Goal: Entertainment & Leisure: Consume media (video, audio)

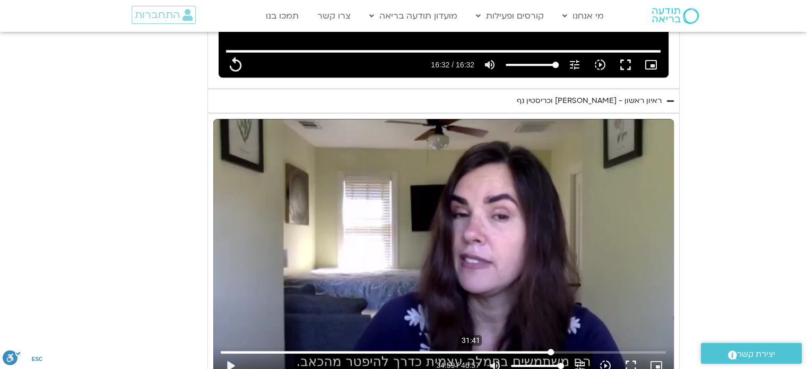
type input "992.52"
type input "1901.48238782033"
type input "992.52"
type input "1901.48238782033"
click at [507, 349] on input "Seek" at bounding box center [443, 352] width 445 height 6
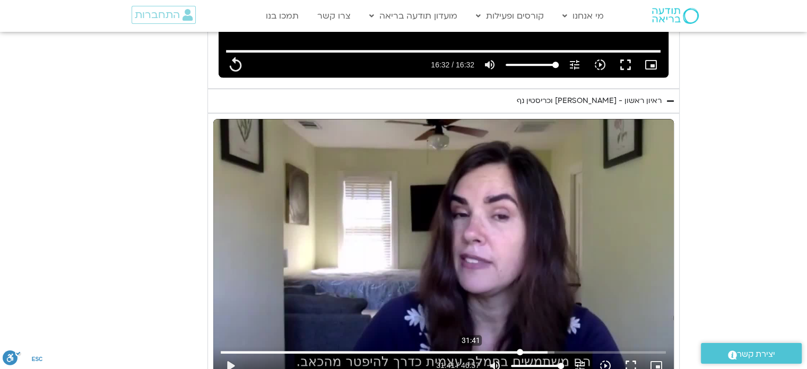
type input "992.52"
type input "1901.482387"
click at [618, 353] on button "fullscreen" at bounding box center [630, 365] width 25 height 25
click at [243, 353] on button "play_arrow" at bounding box center [230, 365] width 25 height 25
type input "992.52"
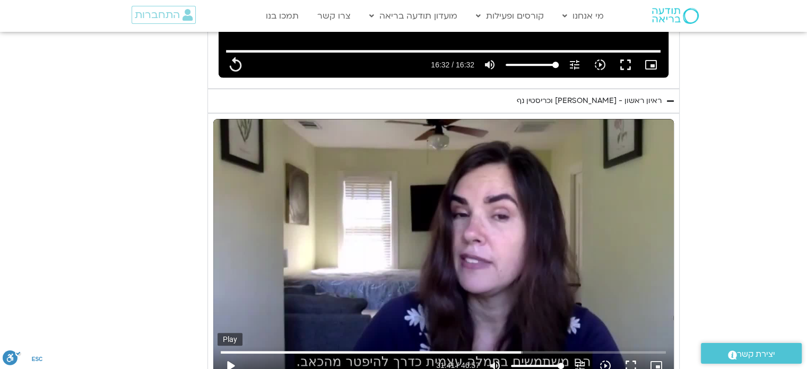
type input "1901.488111"
type input "992.52"
type input "1901.575195"
type input "992.52"
type input "1901.703423"
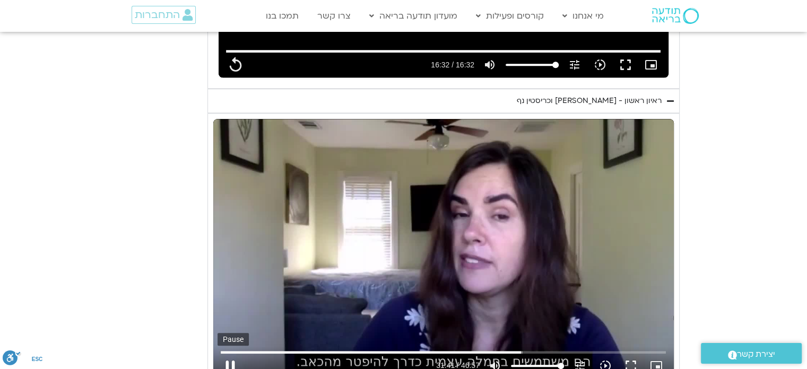
type input "992.52"
type input "1901.941365"
type input "992.52"
type input "1901.969961"
type input "992.52"
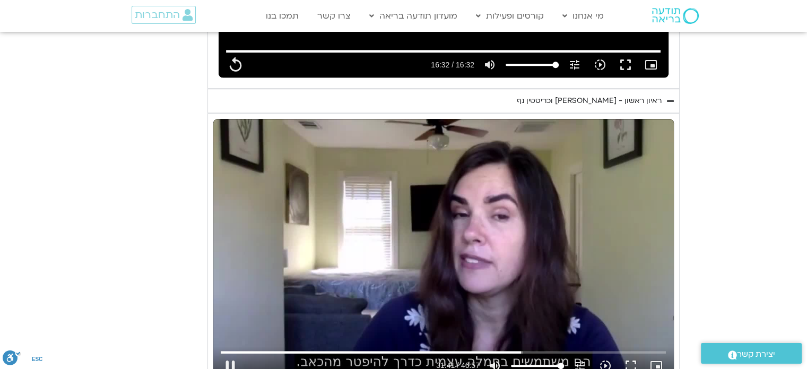
type input "1902.095291"
type input "992.52"
type input "1902.324284"
type input "992.52"
type input "1902.459146"
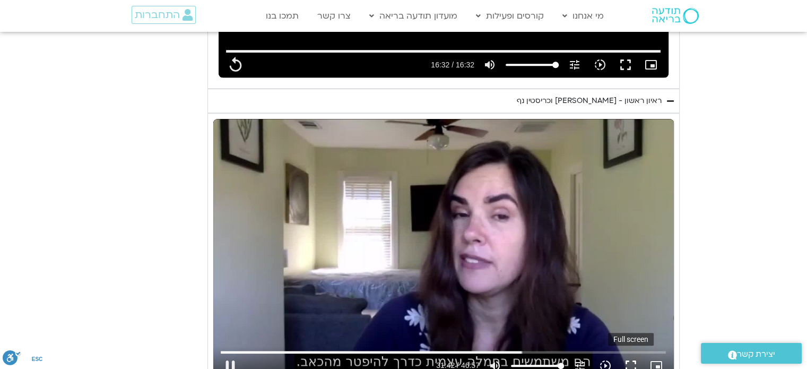
type input "992.52"
type input "1902.590962"
type input "992.52"
type input "1902.707734"
type input "992.52"
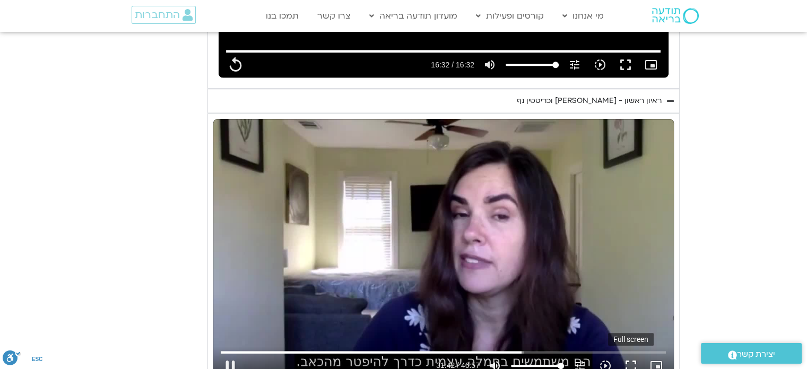
type input "1902.8249"
type input "992.52"
type input "1902.879074"
type input "992.52"
type input "1903.010699"
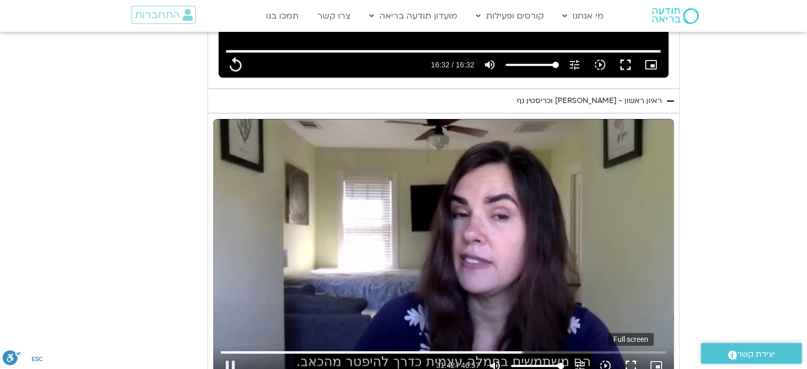
type input "992.52"
type input "1903.137695"
type input "992.52"
type input "1903.268295"
click at [618, 353] on button "fullscreen" at bounding box center [630, 365] width 25 height 25
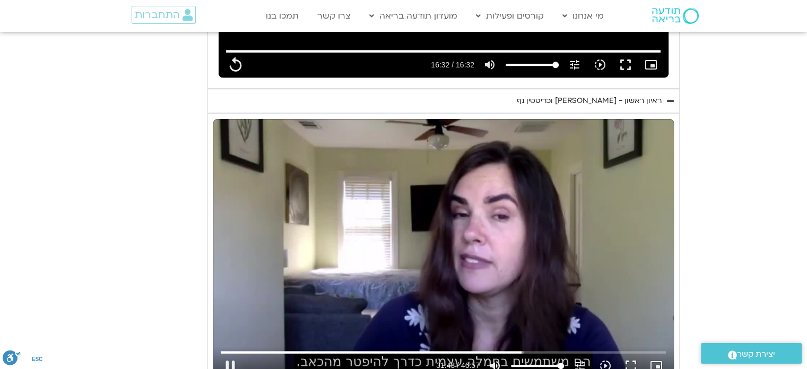
type input "992.52"
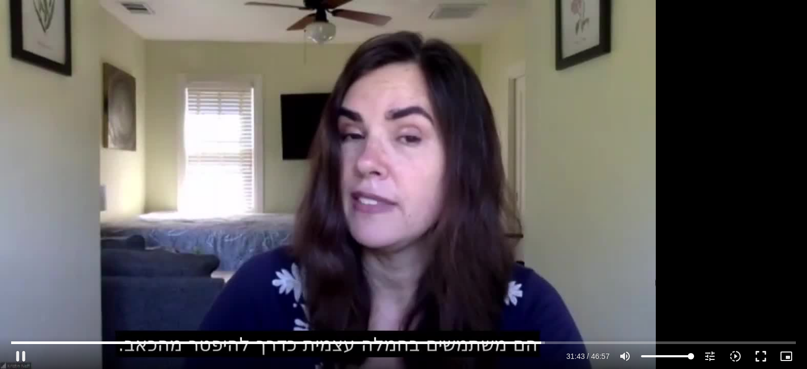
type input "1903.428767"
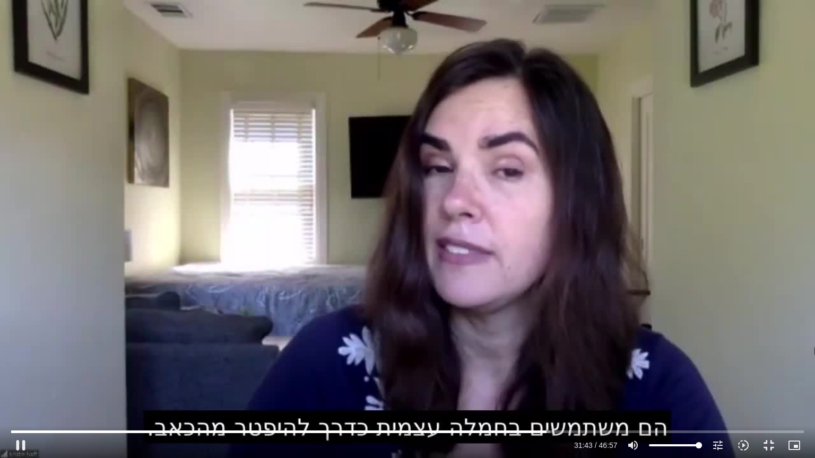
type input "992.52"
type input "1903.567994"
type input "992.52"
type input "1903.69688"
type input "992.52"
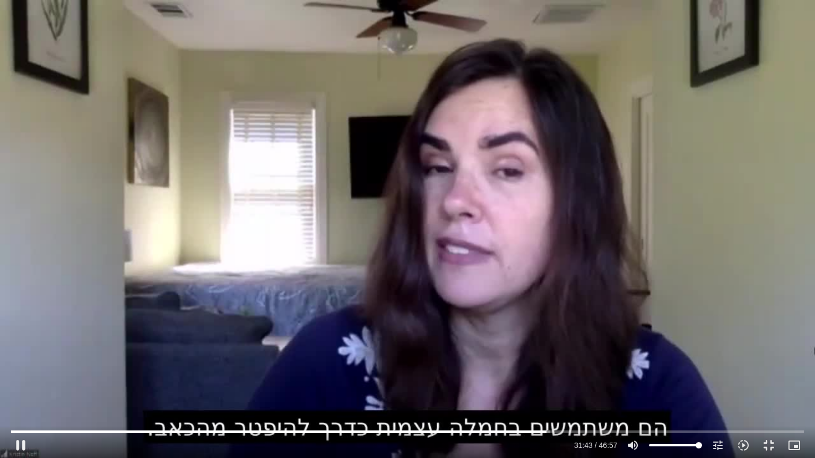
type input "1903.823265"
type input "992.52"
type input "1903.952664"
type input "992.52"
type input "1904.087817"
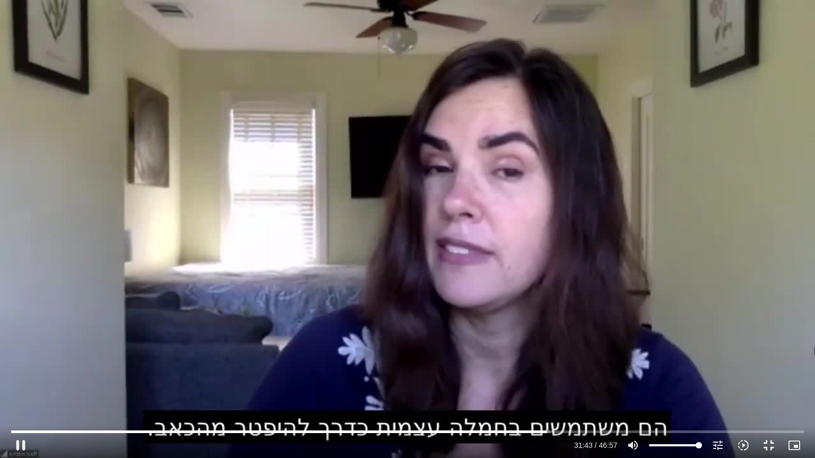
type input "992.52"
type input "1904.221559"
type input "992.52"
type input "1904.360598"
type input "992.52"
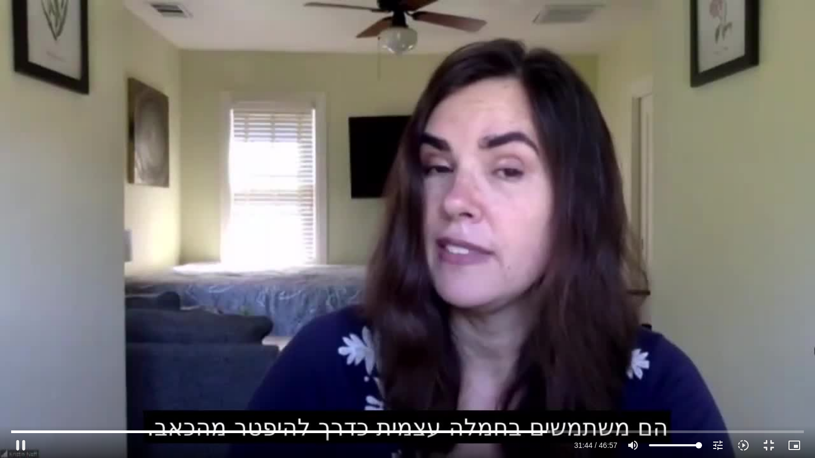
type input "1904.49395"
type input "992.52"
type input "1904.627687"
type input "992.52"
type input "1904.754486"
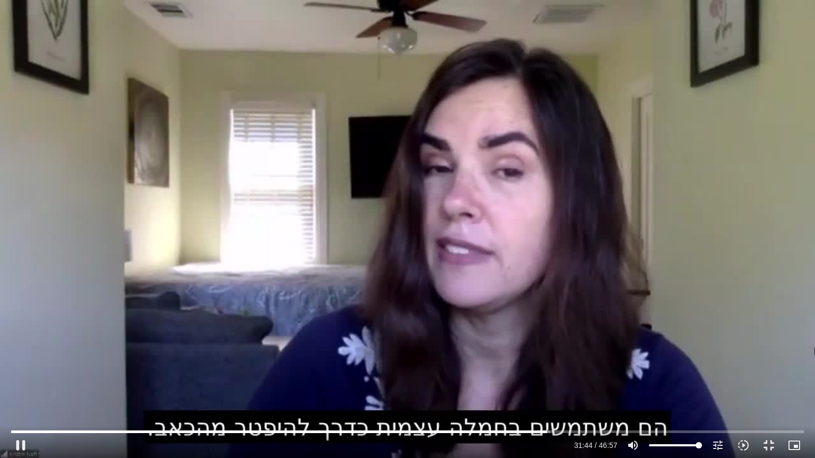
type input "992.52"
type input "1904.881659"
type input "992.52"
type input "1905.007018"
type input "992.52"
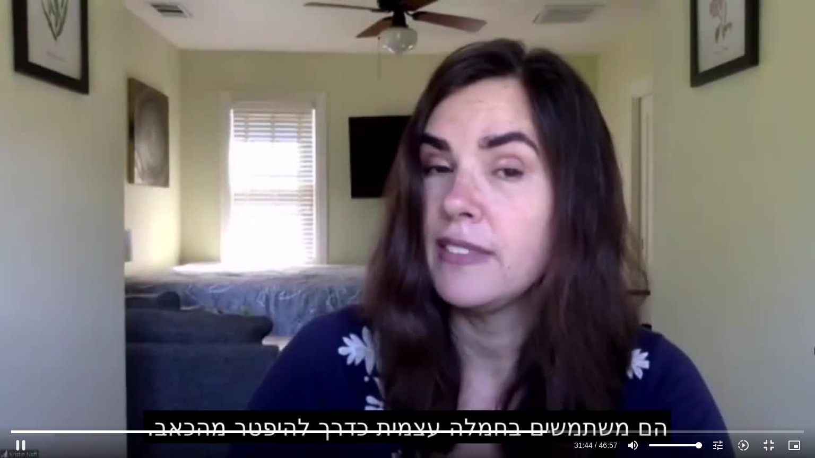
type input "1905.142904"
type input "992.52"
type input "1905.277467"
type input "992.52"
type input "1905.410985"
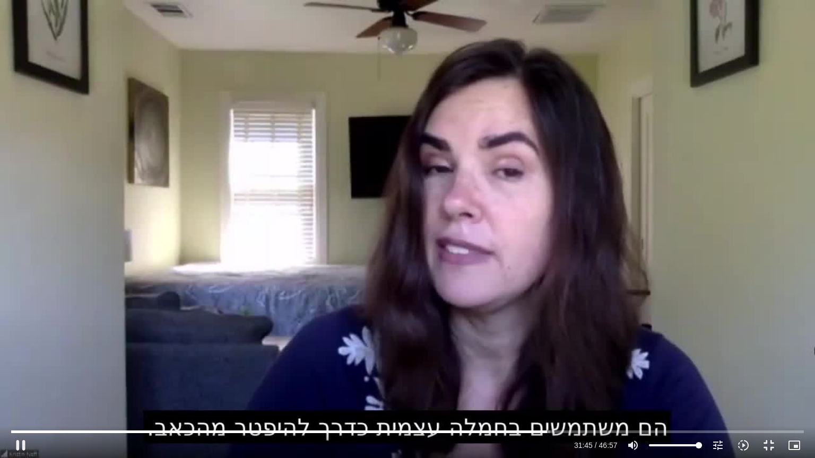
type input "992.52"
type input "1905.536629"
type input "992.52"
type input "1905.674616"
type input "992.52"
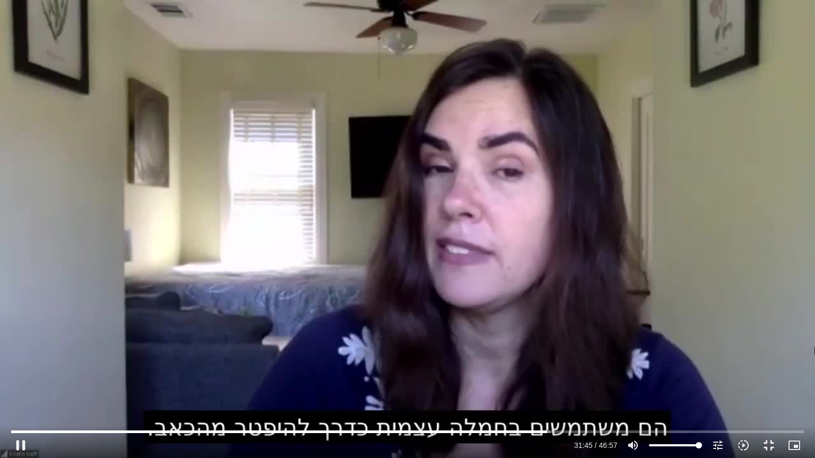
type input "1905.809855"
type input "992.52"
type input "1905.943269"
type input "992.52"
type input "1906.069954"
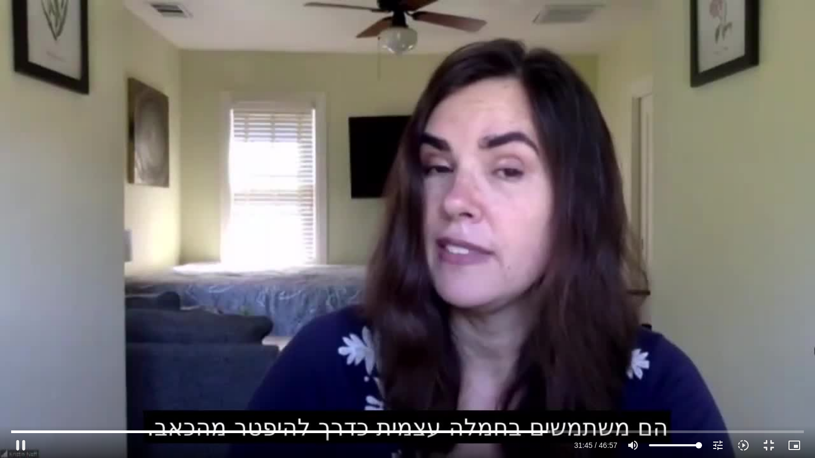
type input "992.52"
type input "1906.197877"
type input "992.52"
type input "1906.328596"
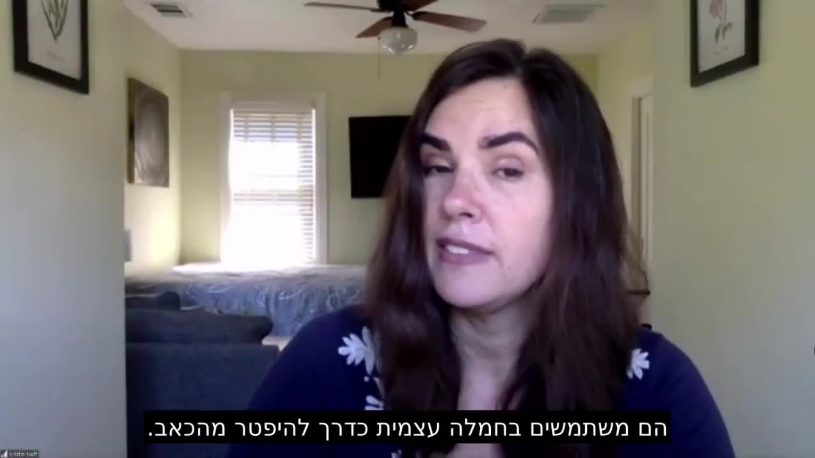
type input "992.52"
type input "2435.862501"
type input "992.52"
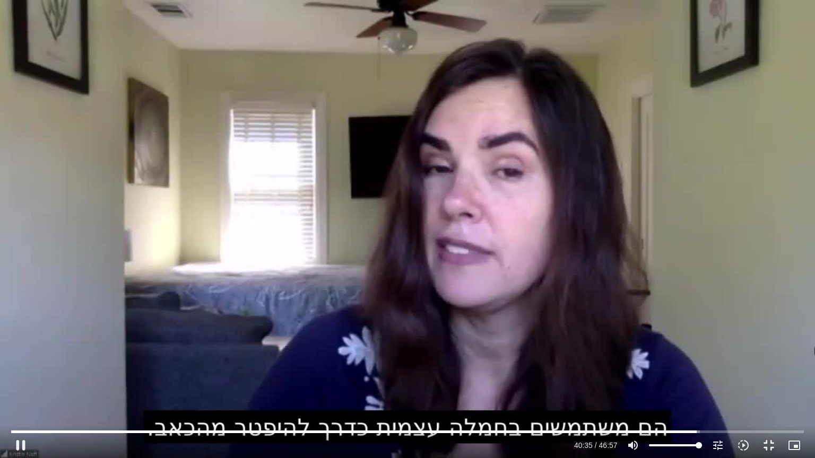
type input "2435.996807"
type input "992.52"
type input "2436.079394"
type input "992.52"
type input "2436.146377"
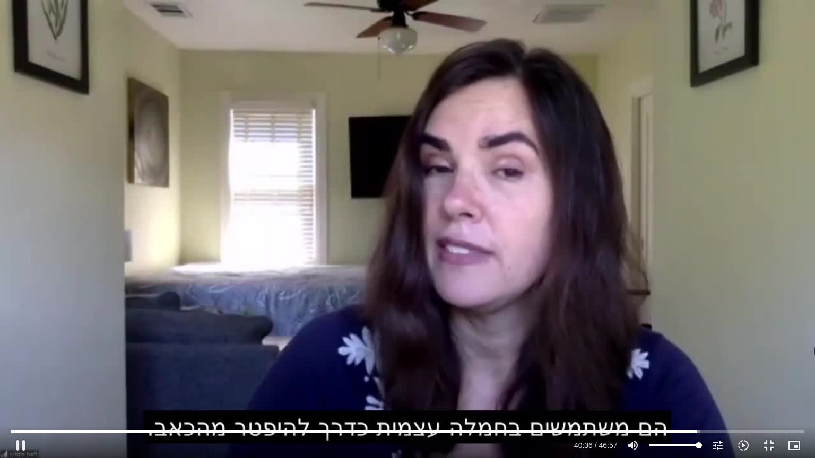
type input "992.52"
type input "2436.331013"
type input "992.52"
type input "2436.408656"
click at [639, 343] on div "Skip Ad 41:26 pause 40:36 / 46:57 volume_up Mute tune Resolution Auto 720p slow…" at bounding box center [407, 229] width 815 height 458
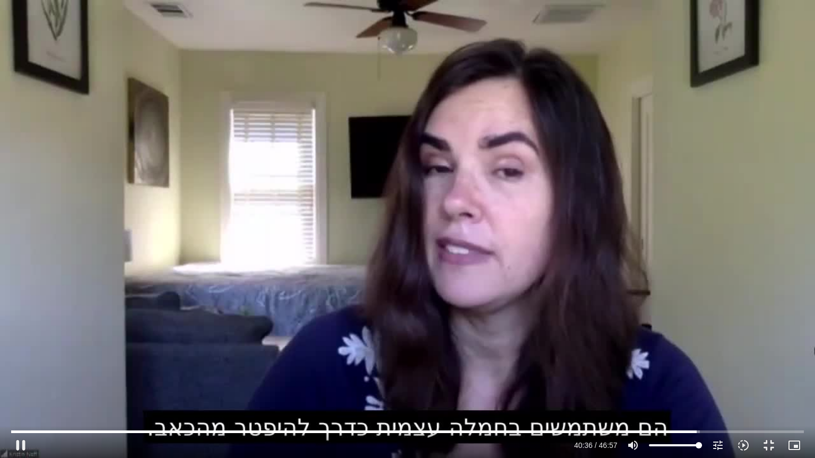
type input "992.52"
type input "2436.539403"
type input "992.52"
click at [508, 233] on div "Skip Ad 41:26 play_arrow 40:36 / 46:57 volume_up Mute tune Resolution Auto 720p…" at bounding box center [407, 229] width 815 height 458
type input "2436.622387"
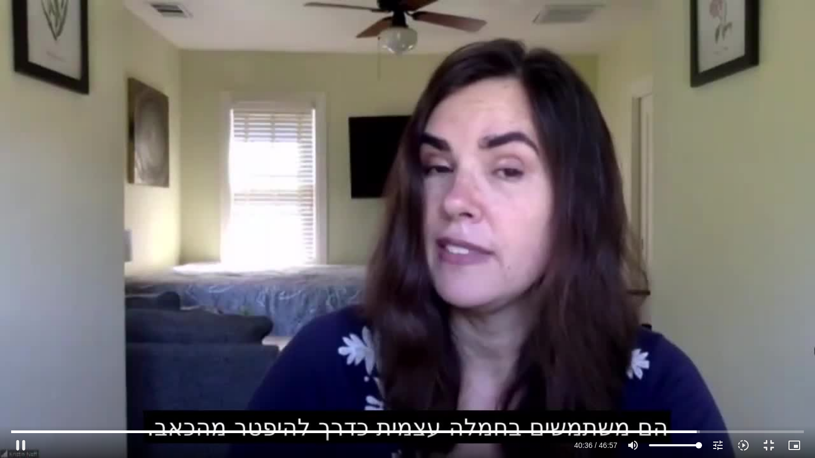
type input "992.52"
type input "2436.707981"
type input "992.52"
type input "2436.834194"
type input "992.52"
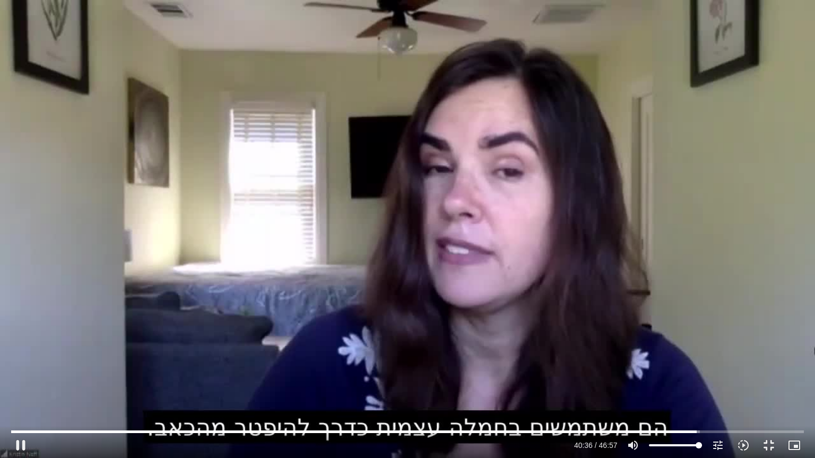
type input "2436.960342"
type input "992.52"
type input "2437.097415"
type input "992.52"
type input "2437.226909"
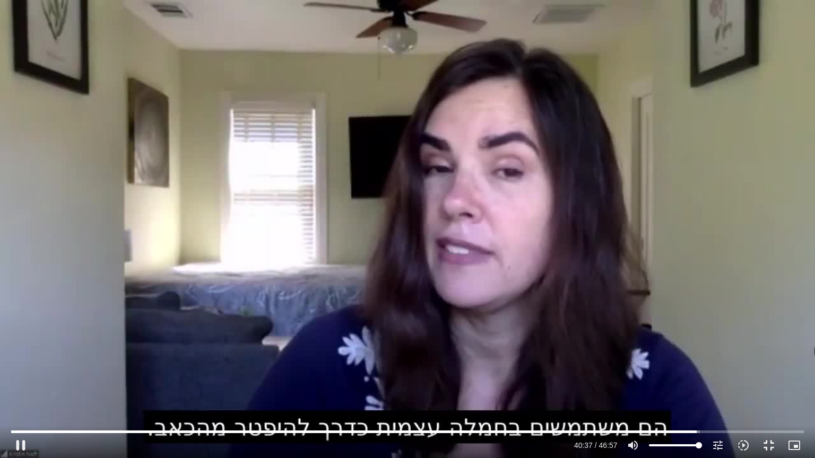
type input "992.52"
type input "2437.361172"
type input "992.52"
type input "2437.492773"
type input "992.52"
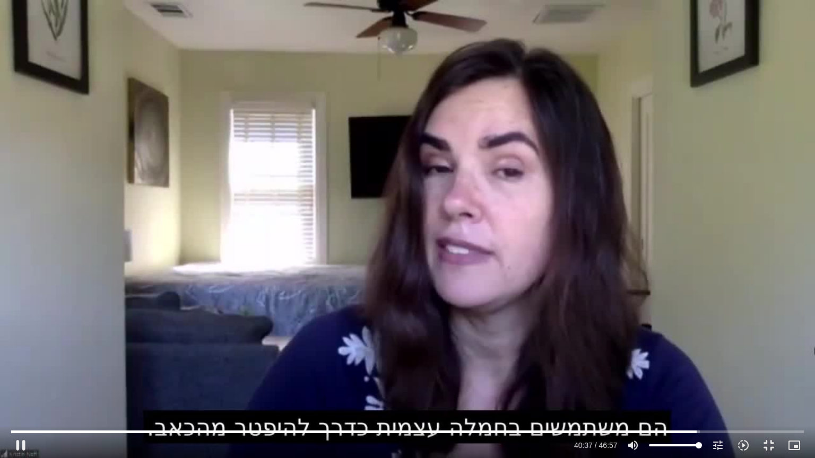
type input "2437.626813"
type input "992.52"
type input "2437.759915"
type input "992.52"
type input "2437.894297"
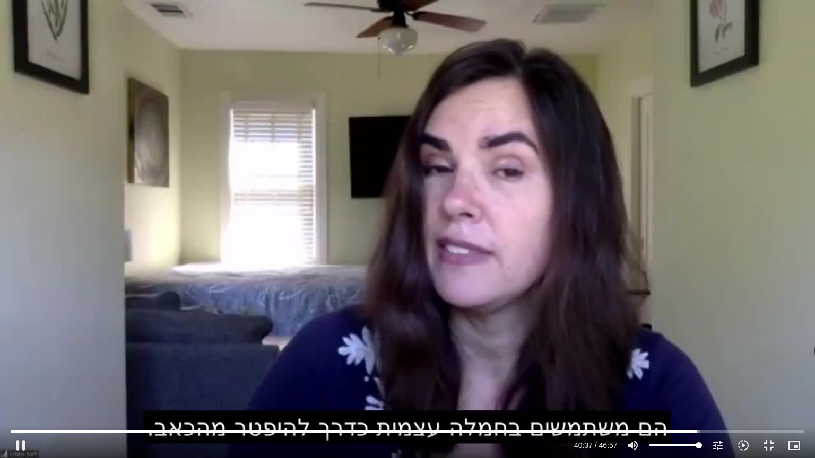
type input "992.52"
type input "2438.026648"
type input "992.52"
type input "2438.161114"
type input "992.52"
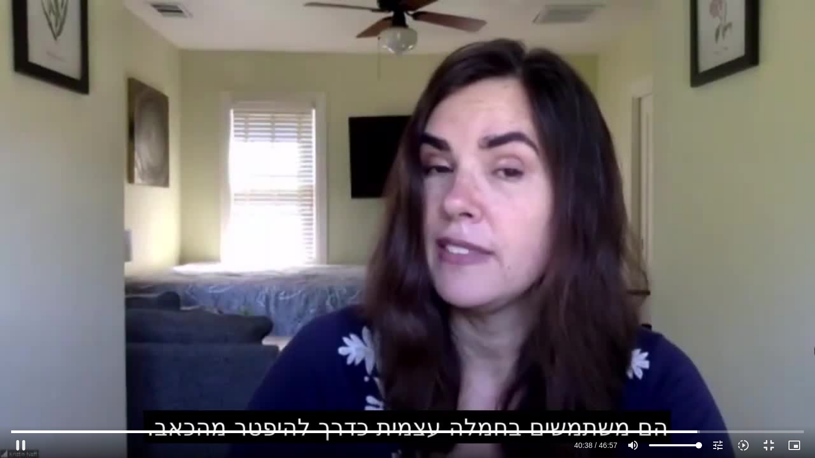
type input "2438.292849"
type input "992.52"
type input "2438.4269"
type input "992.52"
type input "2438.560301"
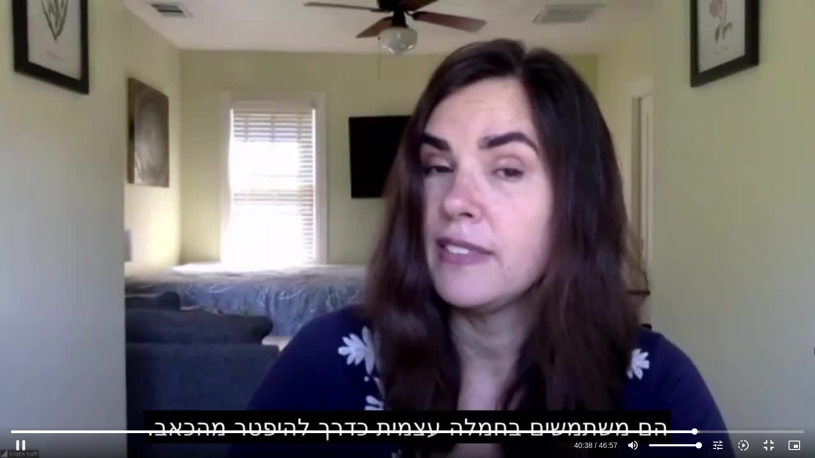
type input "992.52"
type input "2438.697195"
type input "992.52"
type input "2438.828331"
type input "992.52"
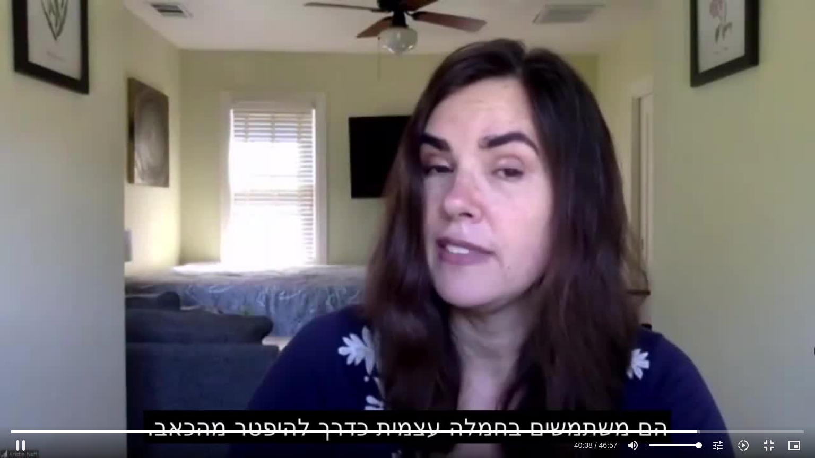
type input "2438.94483"
type input "992.52"
type input "2439.071336"
type input "992.52"
type input "2439.209967"
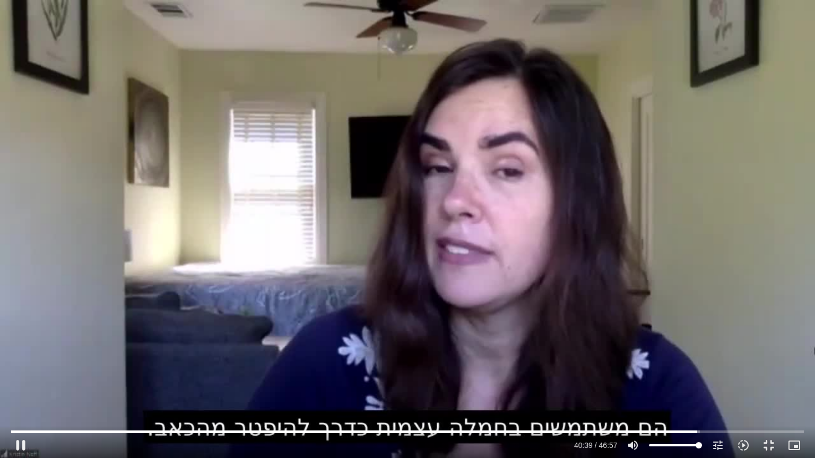
type input "992.52"
type input "2439.325565"
type input "992.52"
type input "2439.461981"
type input "992.52"
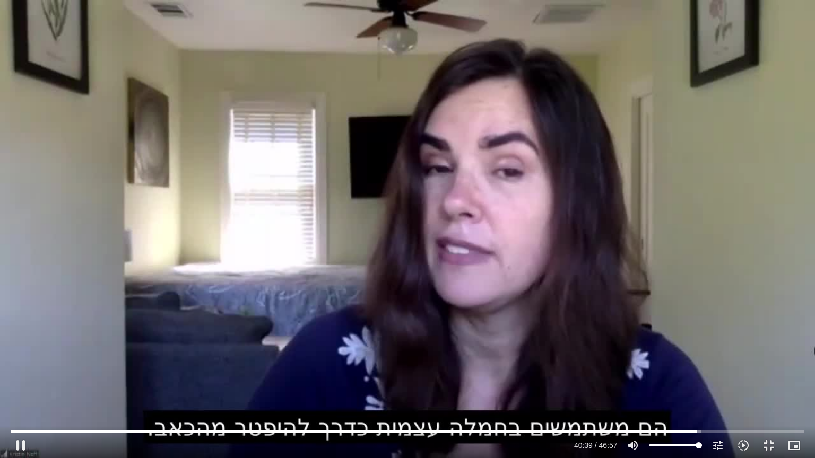
type input "2439.597488"
type input "992.52"
type input "2439.729488"
type input "992.52"
type input "56.5482954545455"
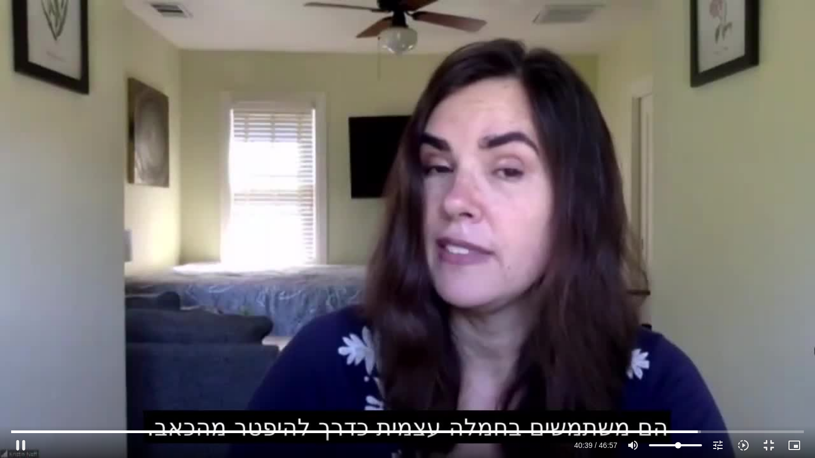
type input "2439.867513"
type input "992.52"
type input "2439.998591"
type input "992.52"
type input "56.5482954545455"
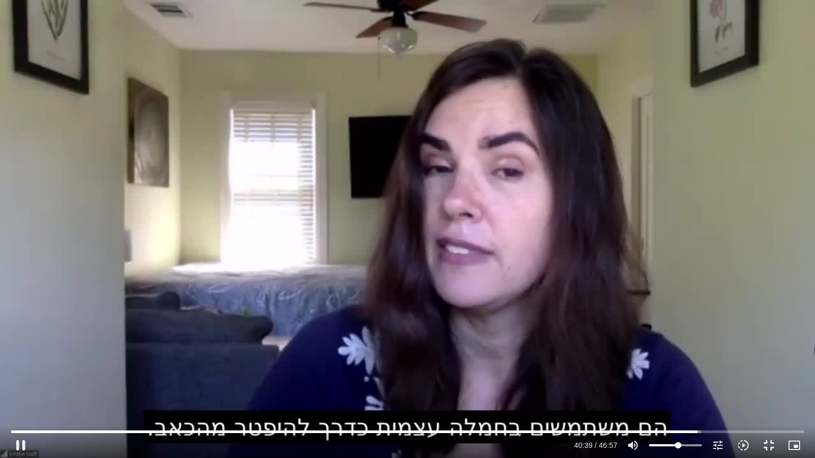
click at [678, 368] on input "Volume" at bounding box center [675, 445] width 53 height 6
type input "2440.124785"
type input "992.52"
type input "2440.259784"
type input "992.52"
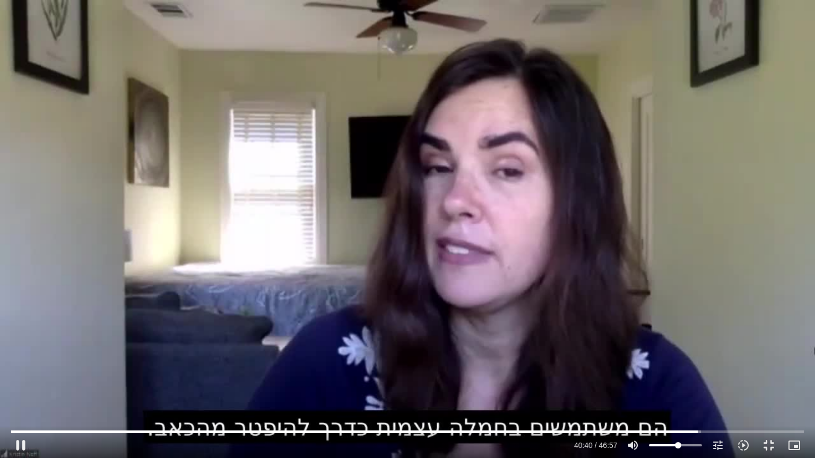
type input "2440.392135"
type input "992.52"
type input "2440.532798"
type input "992.52"
type input "2440.66602"
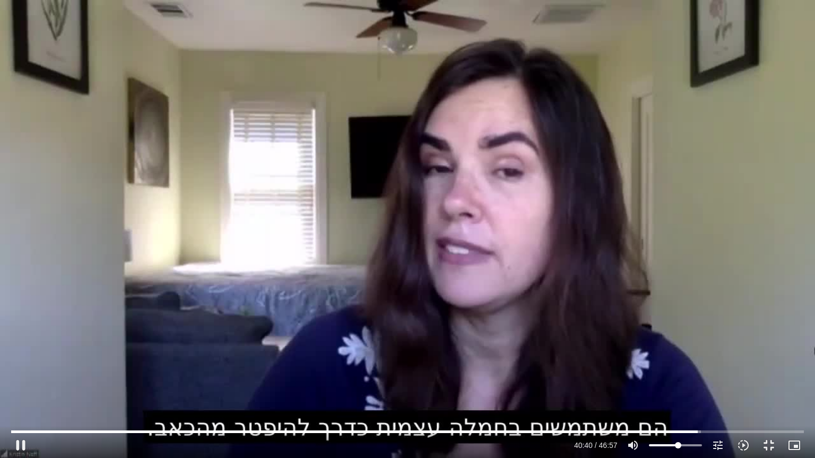
type input "992.52"
type input "2440.712275"
type input "992.52"
type input "2440.92585"
type input "992.52"
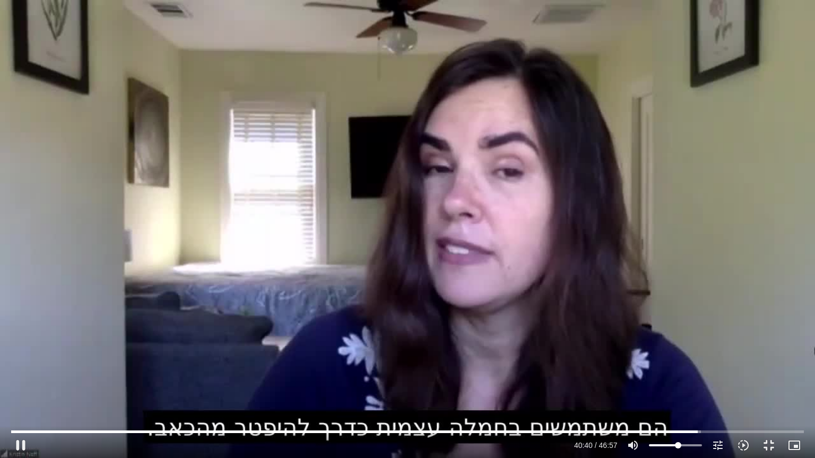
type input "2441.052214"
type input "992.52"
type input "2441.182593"
type input "992.52"
type input "2441.317217"
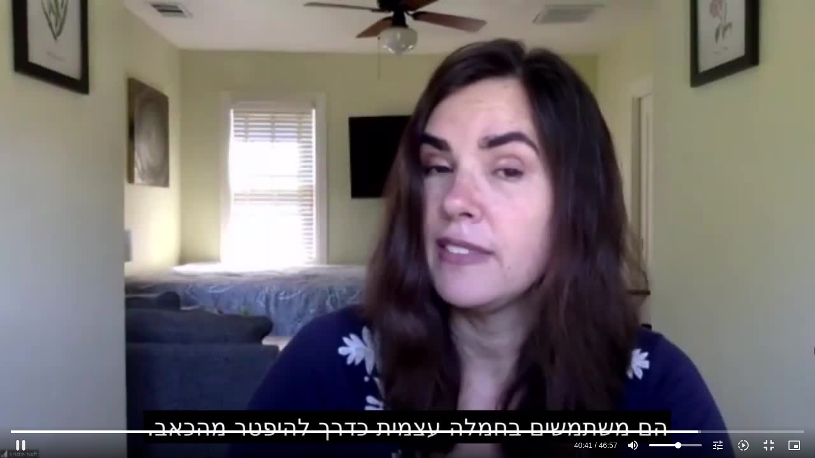
type input "992.52"
type input "2441.443978"
type input "992.52"
type input "2441.574921"
type input "992.52"
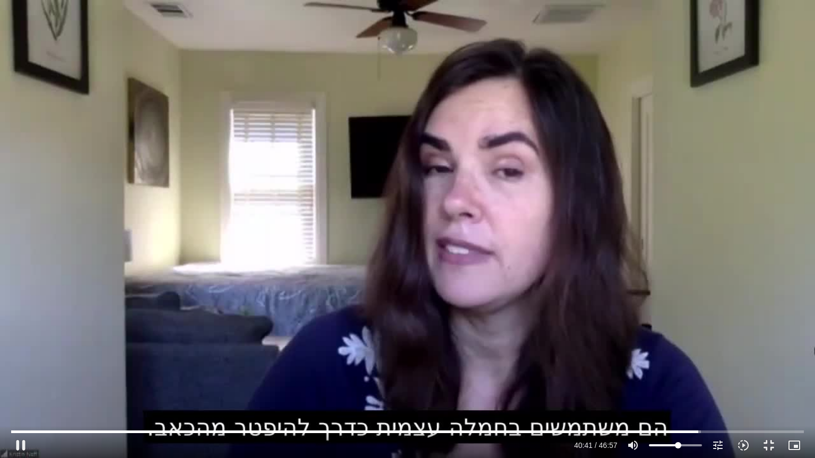
type input "2441.833947"
type input "992.52"
type input "2441.959122"
type input "992.52"
type input "2442.087182"
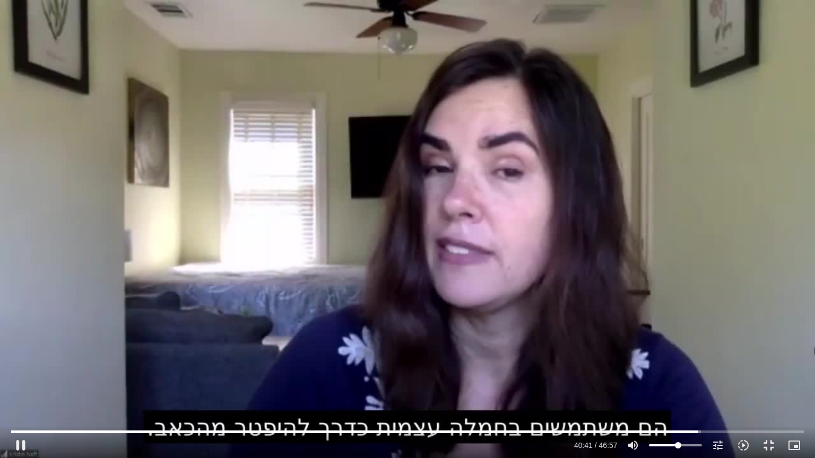
type input "992.52"
type input "2442.214149"
type input "992.52"
type input "2442.347124"
type input "992.52"
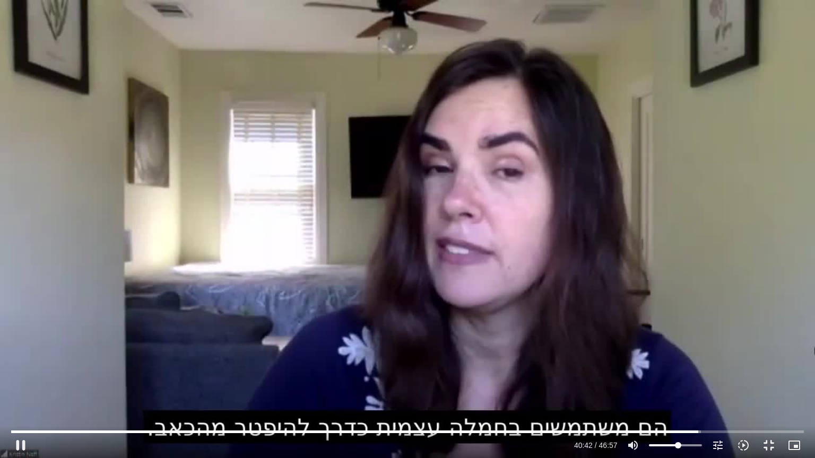
type input "2442.475632"
type input "992.52"
type input "2442.604764"
type input "992.52"
type input "2442.72989"
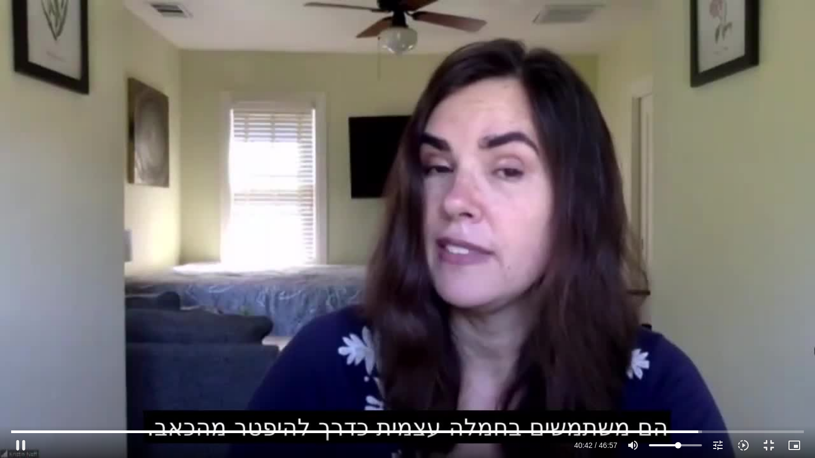
type input "992.52"
type input "2442.865314"
type input "992.52"
type input "2442.999426"
type input "992.52"
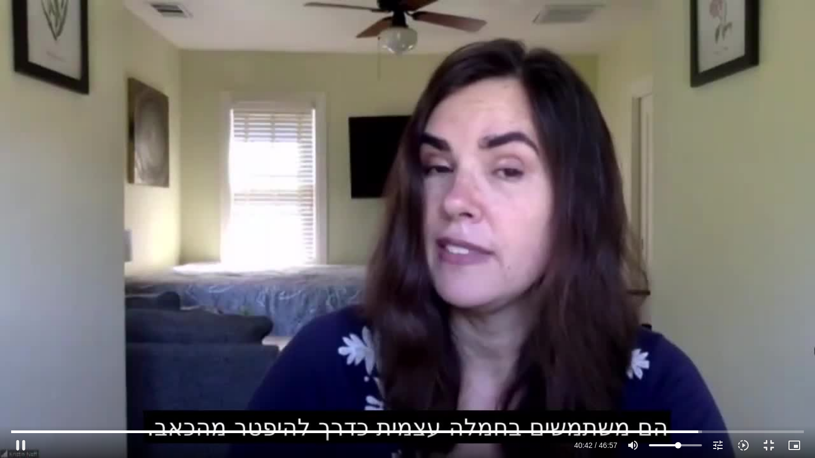
type input "2443.129598"
type input "992.52"
type input "2443.263138"
click at [605, 253] on div "Skip Ad 39:41 pause 41:47 / 46:57 volume_up Mute tune Resolution Auto 720p slow…" at bounding box center [407, 229] width 815 height 458
click at [577, 159] on div "Skip Ad 39:41 play_arrow 41:47 / 46:57 volume_up Mute tune Resolution Auto 720p…" at bounding box center [407, 229] width 815 height 458
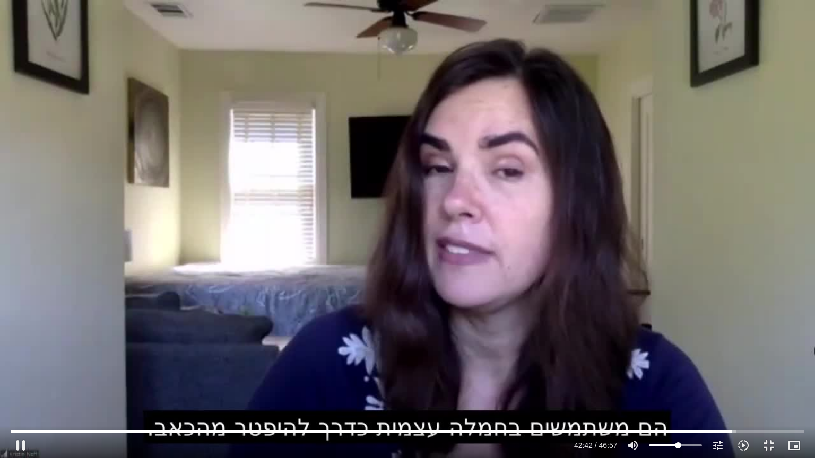
click at [543, 102] on div "Skip Ad 39:41 pause 42:42 / 46:57 volume_up Mute tune Resolution Auto 720p slow…" at bounding box center [407, 229] width 815 height 458
click at [543, 102] on div "Skip Ad 39:41 play_arrow 42:42 / 46:57 volume_up Mute tune Resolution Auto 720p…" at bounding box center [407, 229] width 815 height 458
click at [571, 68] on div "Skip Ad 39:41 pause 42:57 / 46:57 volume_up Mute tune Resolution Auto 720p slow…" at bounding box center [407, 229] width 815 height 458
click at [589, 29] on div "Skip Ad 39:41 play_arrow 42:58 / 46:57 volume_up Mute tune Resolution Auto 720p…" at bounding box center [407, 229] width 815 height 458
click at [488, 92] on div "Skip Ad 39:41 pause 43:13 / 46:57 volume_up Mute tune Resolution Auto 720p slow…" at bounding box center [407, 229] width 815 height 458
